Goal: Task Accomplishment & Management: Manage account settings

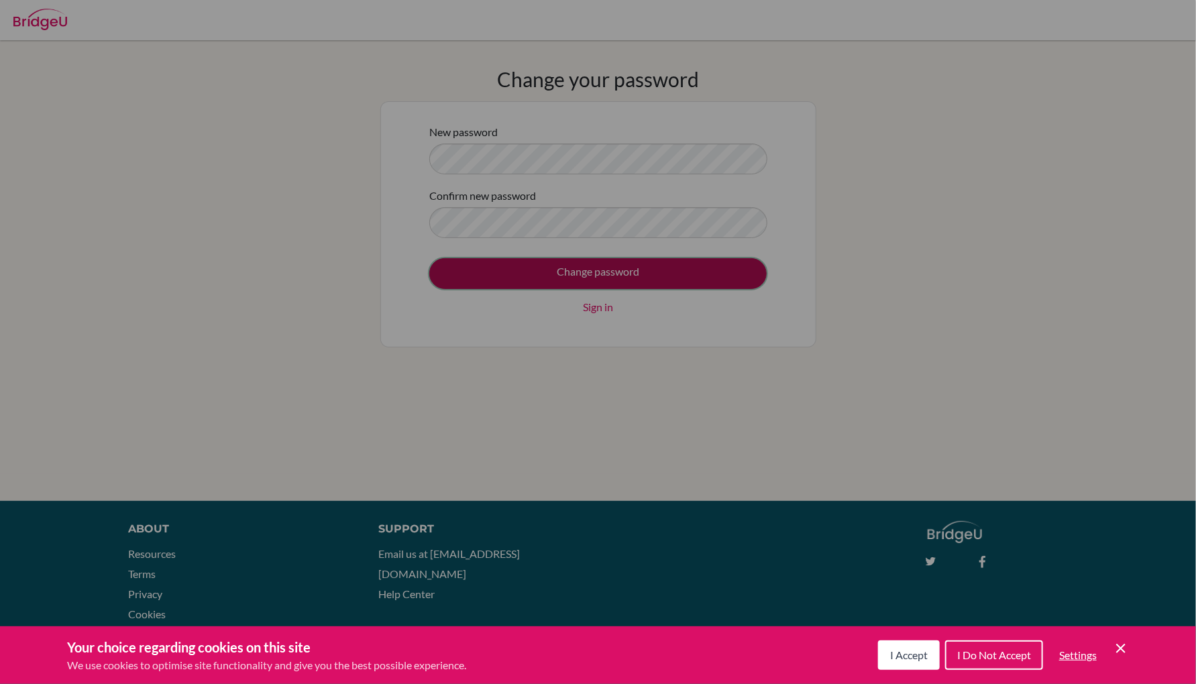
click at [530, 266] on input "Change password" at bounding box center [597, 273] width 337 height 31
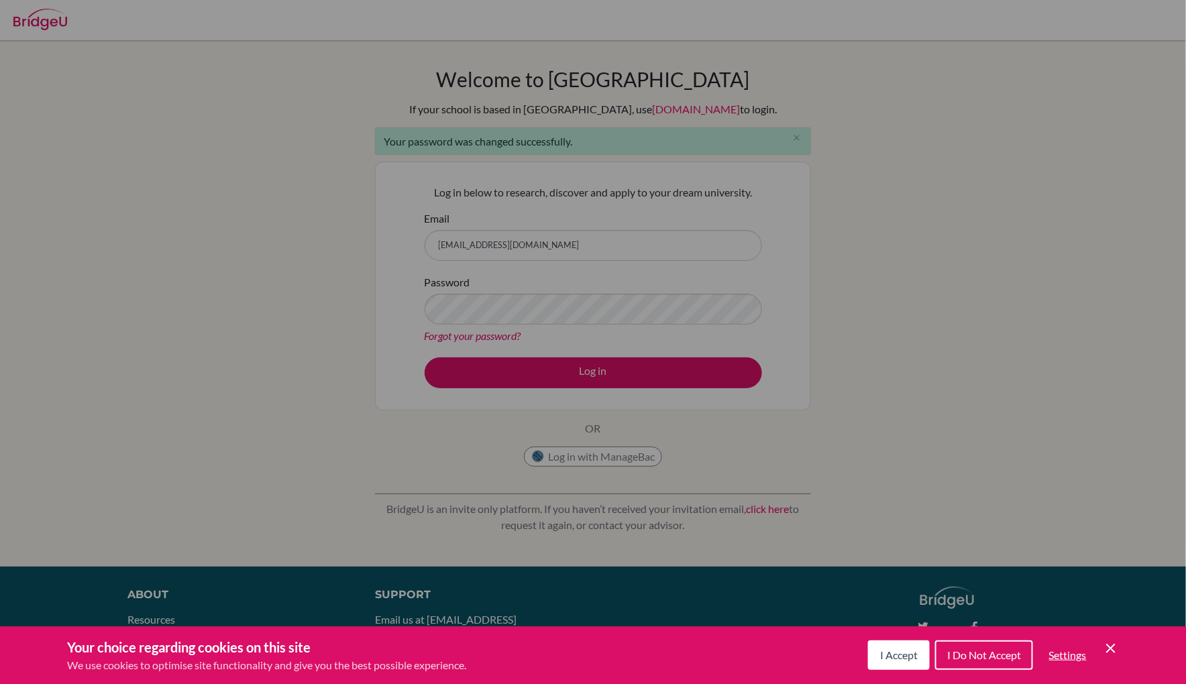
type input "dihantolepbergen@gmail.com"
click at [511, 324] on div "Password Forgot your password?" at bounding box center [592, 309] width 337 height 70
click at [424, 357] on button "Log in" at bounding box center [592, 372] width 337 height 31
